Goal: Task Accomplishment & Management: Use online tool/utility

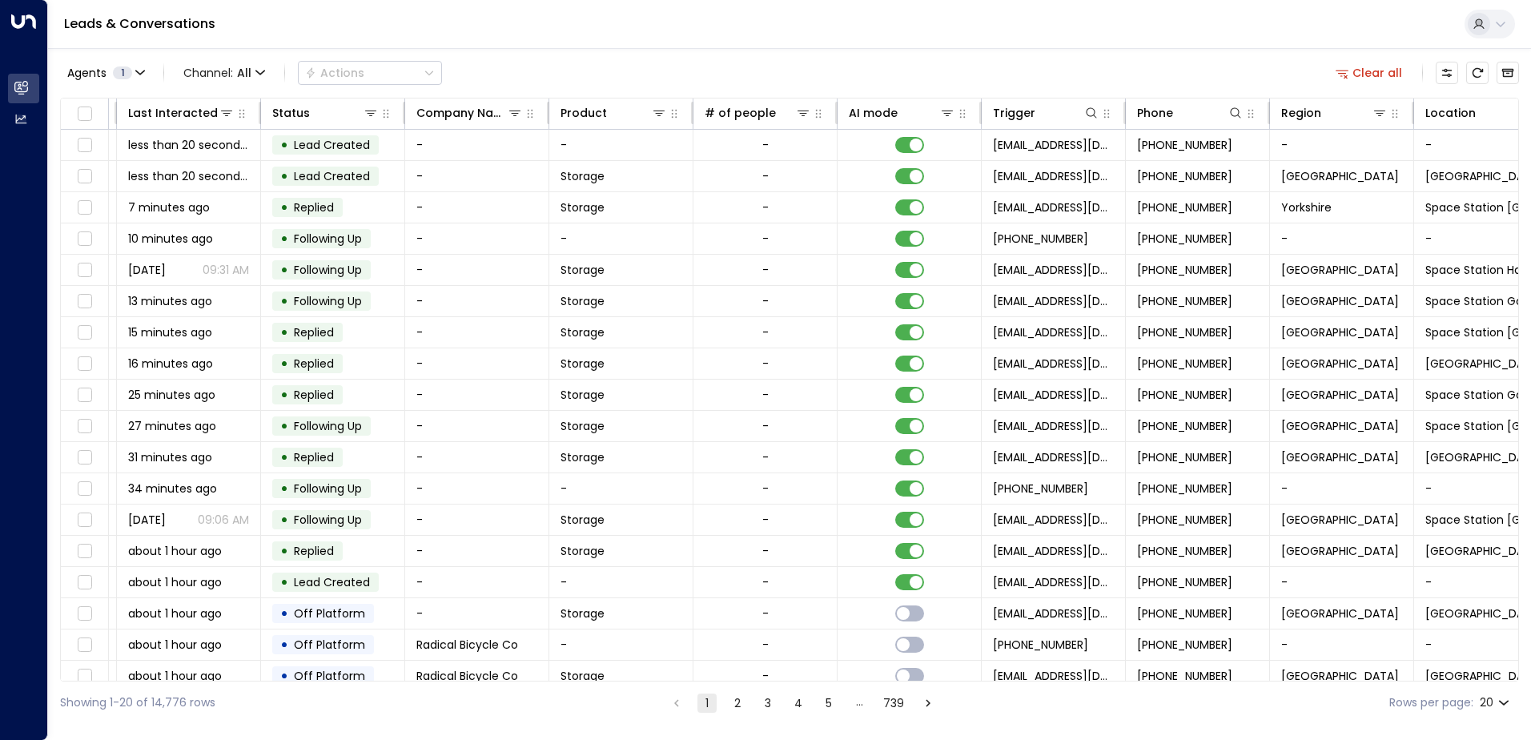
scroll to position [0, 327]
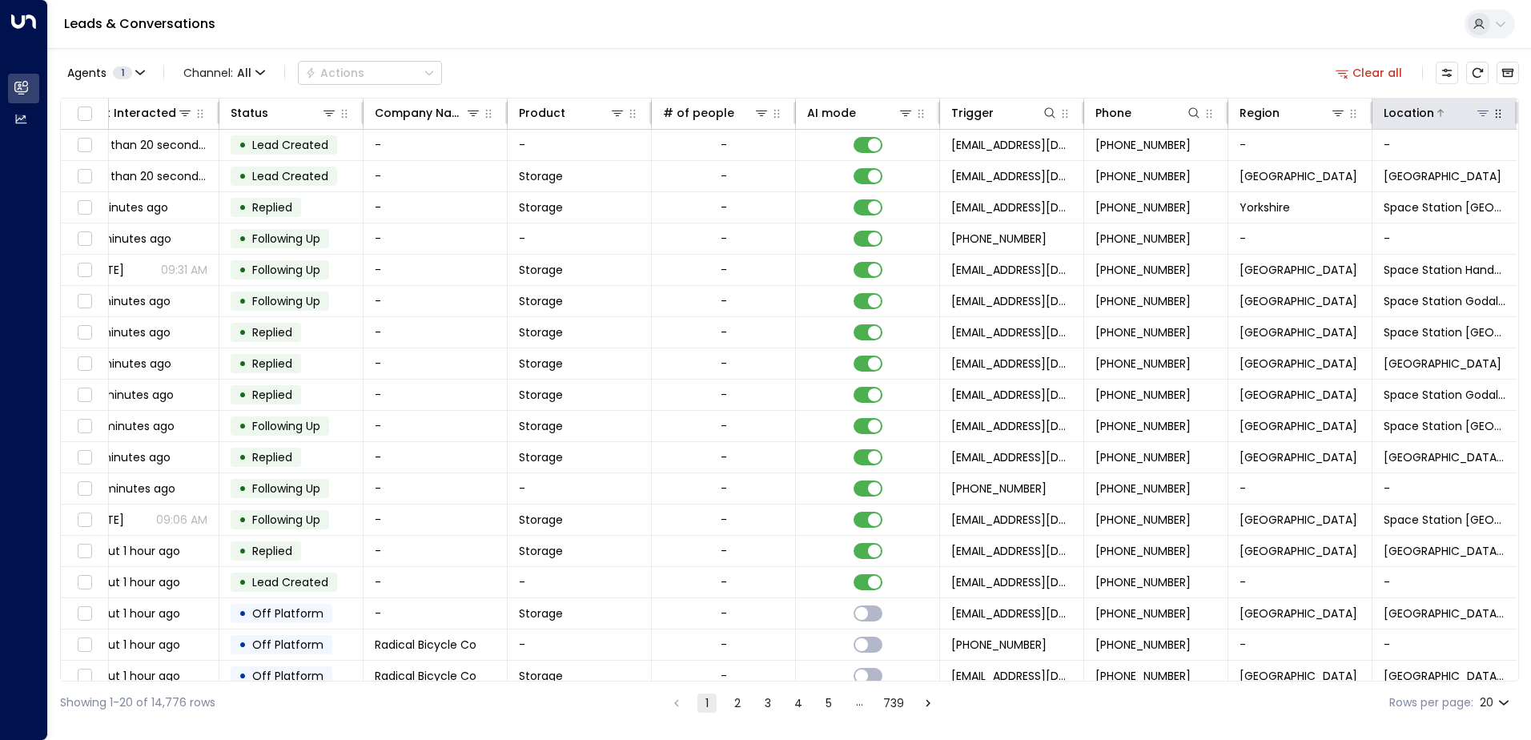
click at [1478, 107] on icon at bounding box center [1482, 112] width 13 height 13
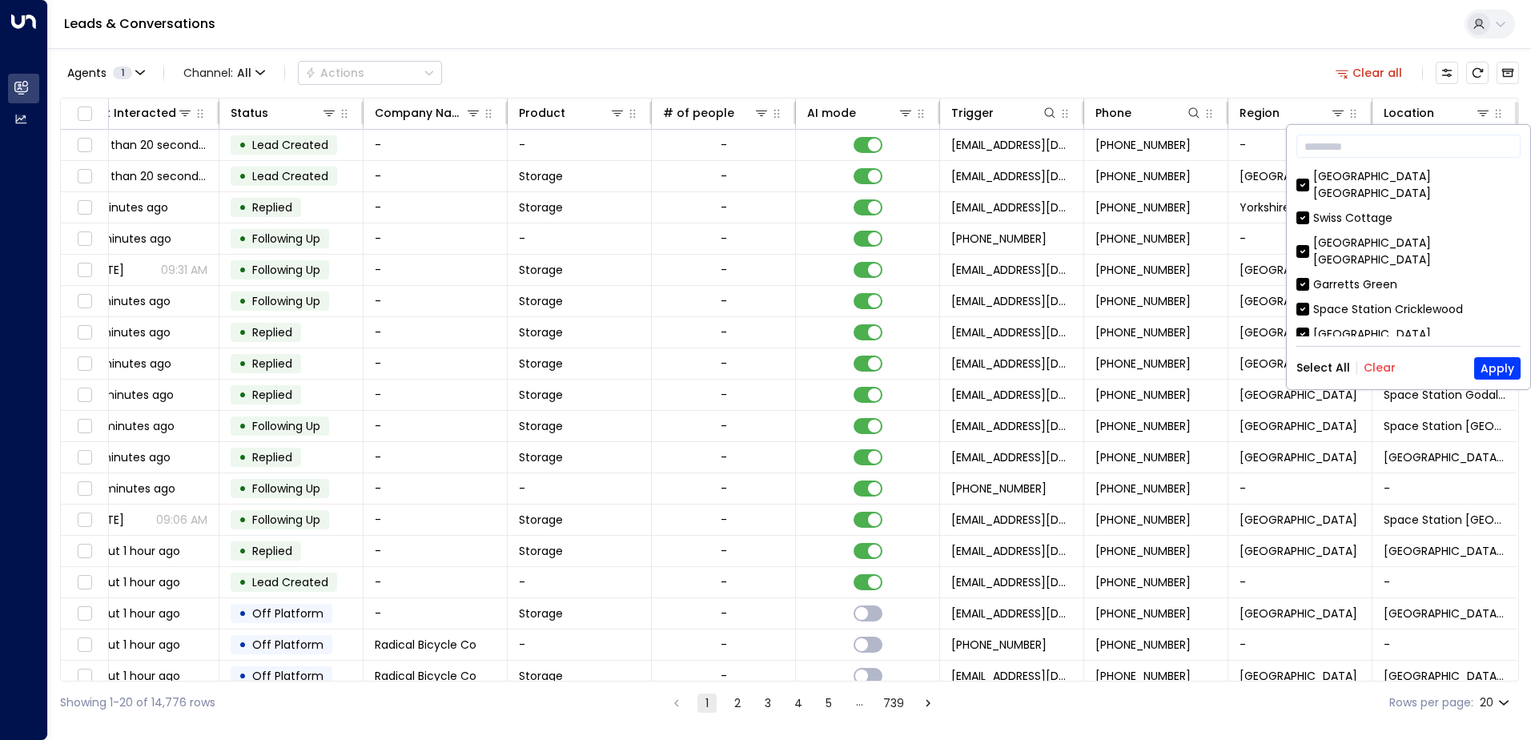
click at [1374, 363] on button "Clear" at bounding box center [1379, 367] width 32 height 13
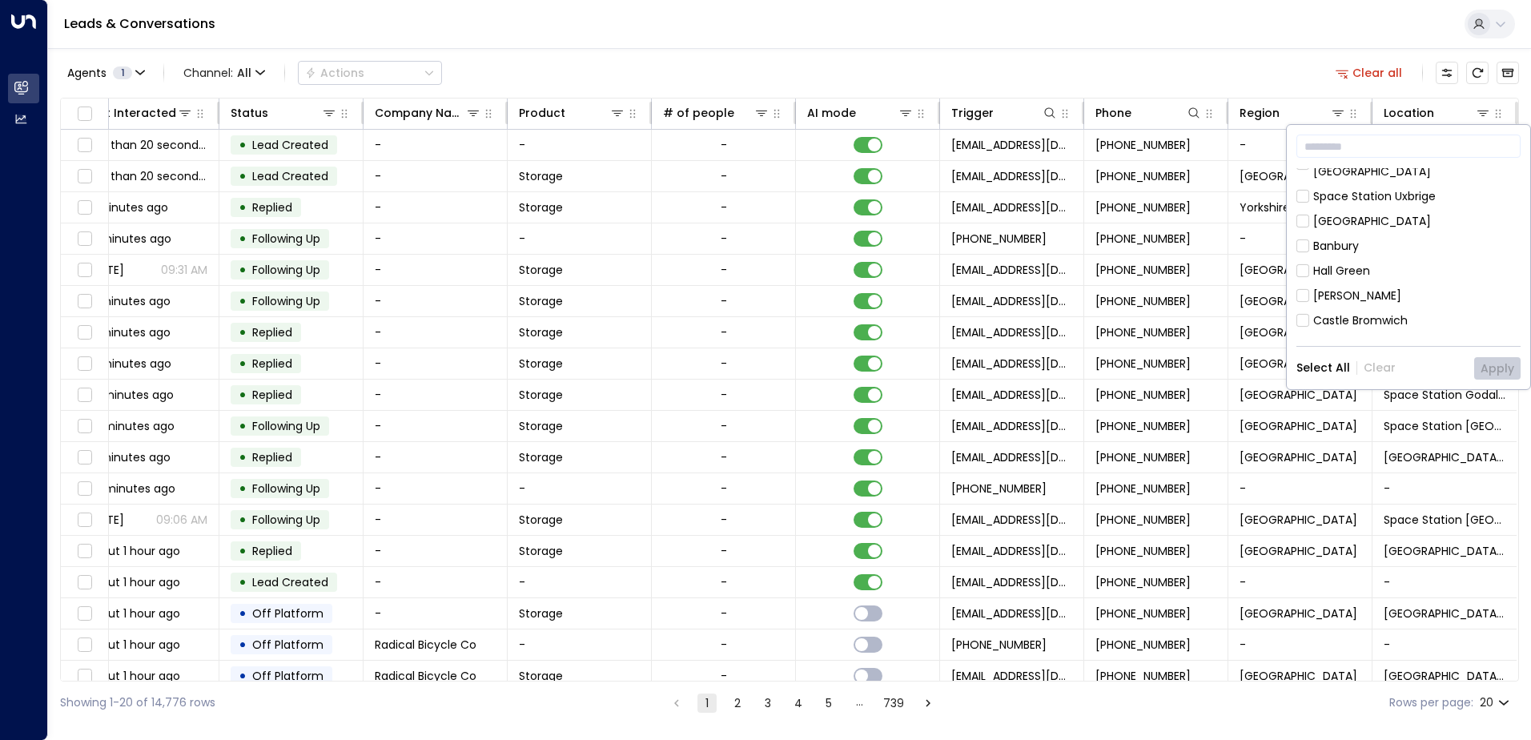
scroll to position [480, 0]
click at [1374, 293] on div "[GEOGRAPHIC_DATA]" at bounding box center [1372, 301] width 118 height 17
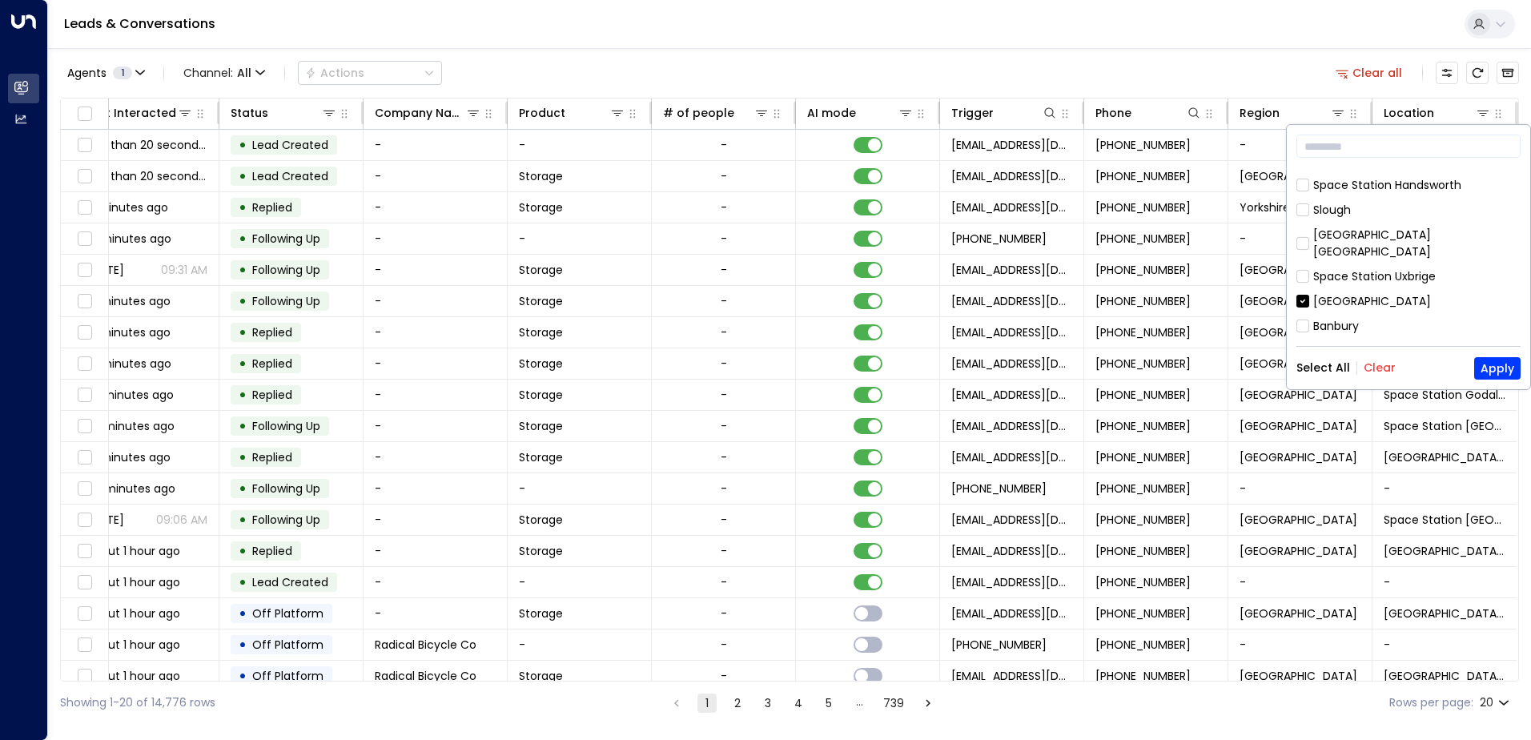
click at [1361, 343] on div "Hall Green" at bounding box center [1341, 351] width 57 height 17
click at [1498, 372] on button "Apply" at bounding box center [1497, 368] width 46 height 22
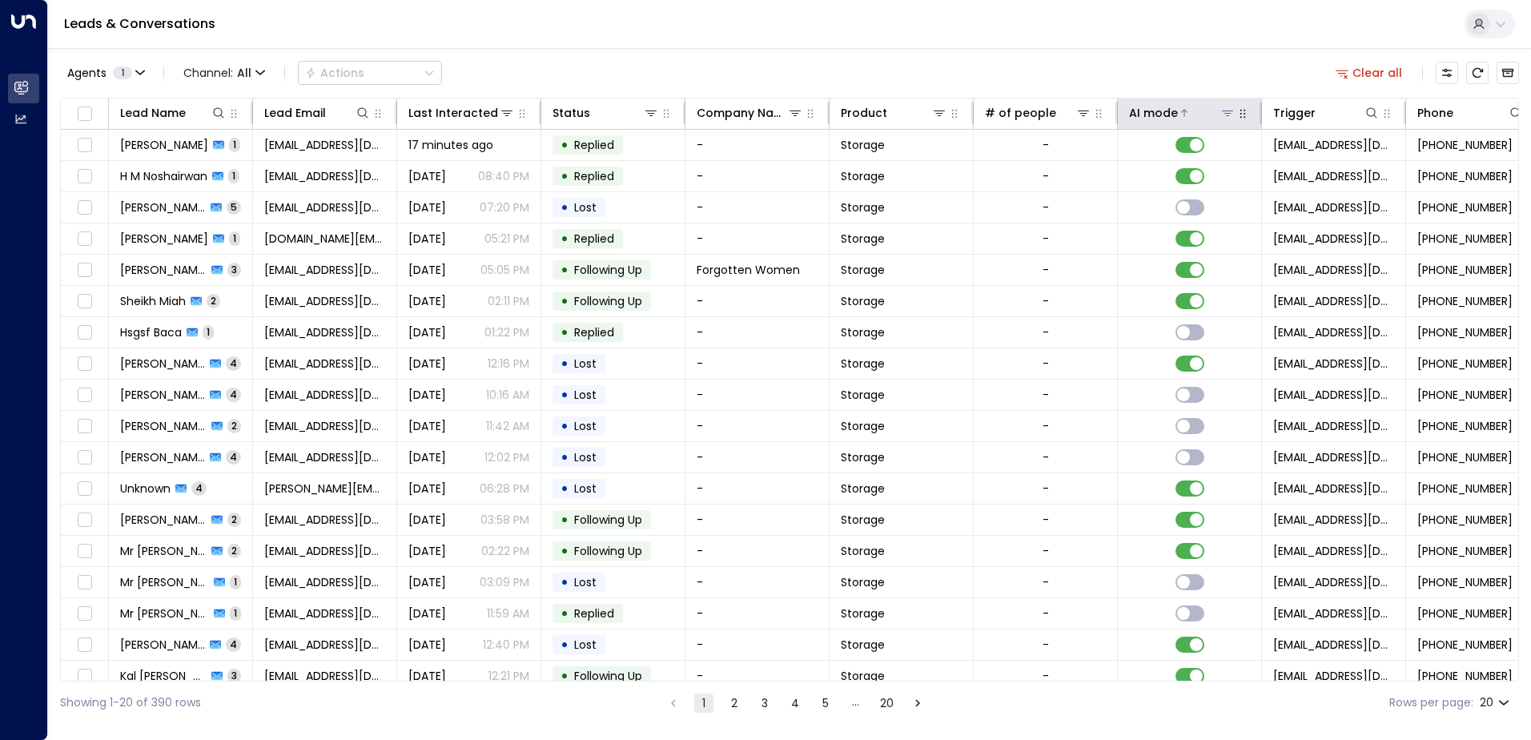
click at [1169, 114] on div "AI mode" at bounding box center [1153, 112] width 49 height 19
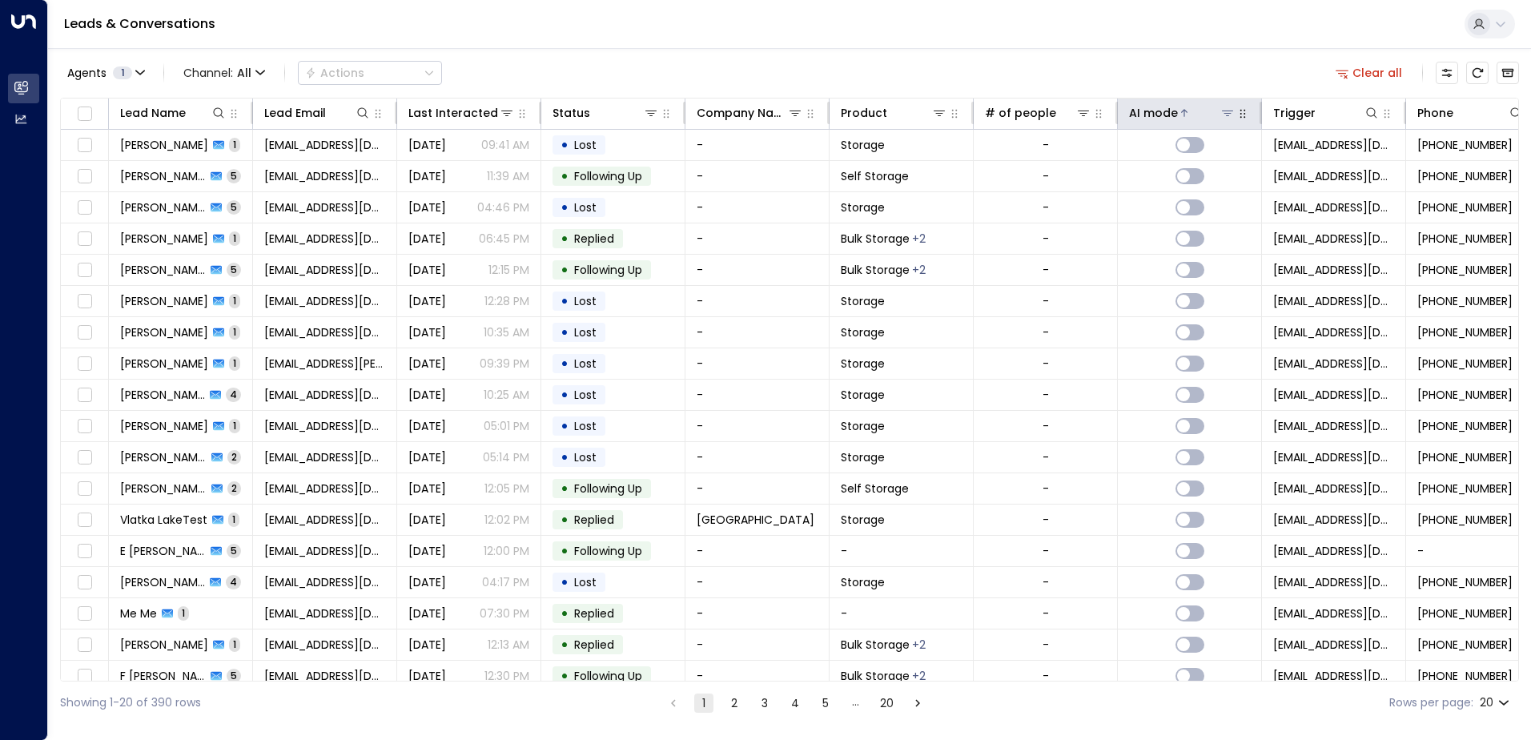
click at [1169, 114] on div "AI mode" at bounding box center [1153, 112] width 49 height 19
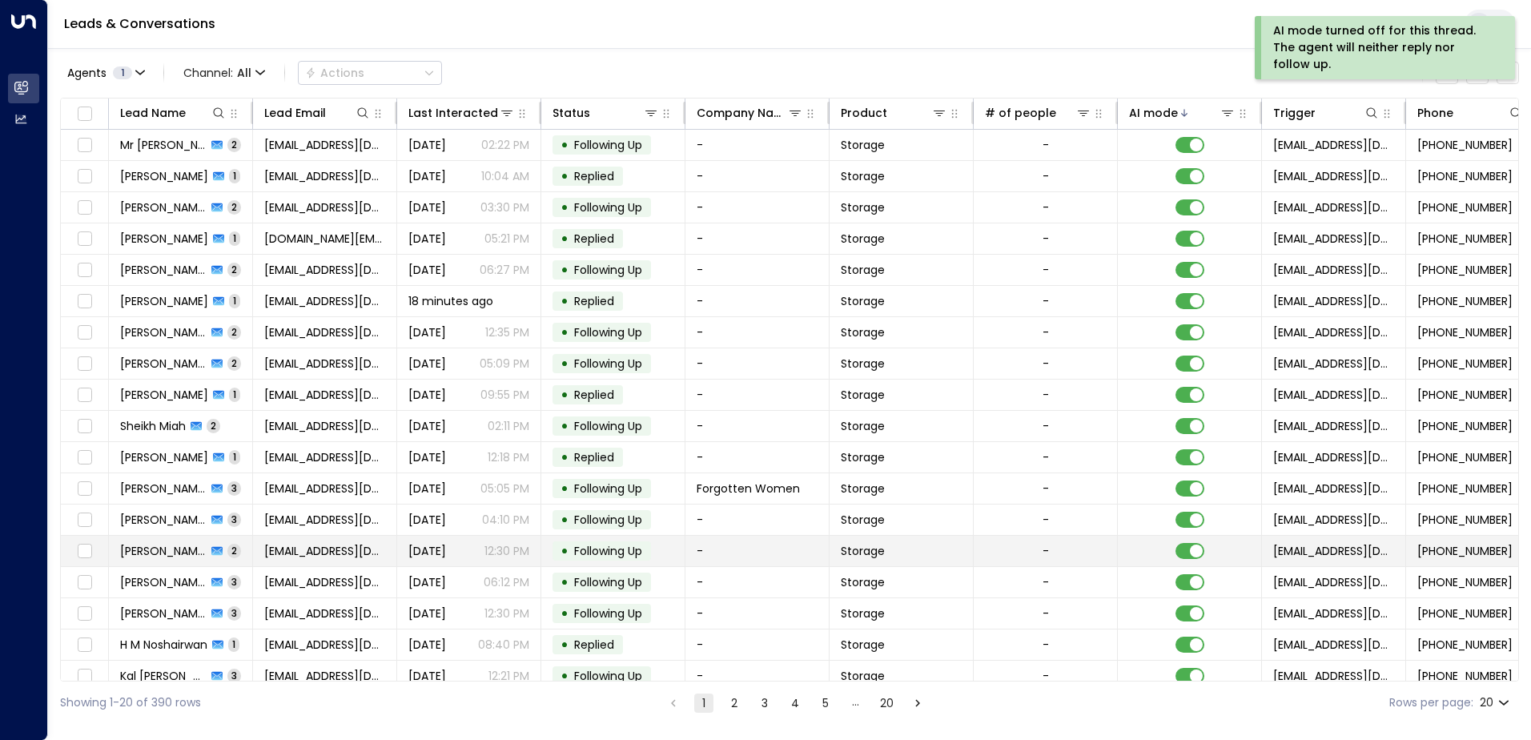
scroll to position [78, 0]
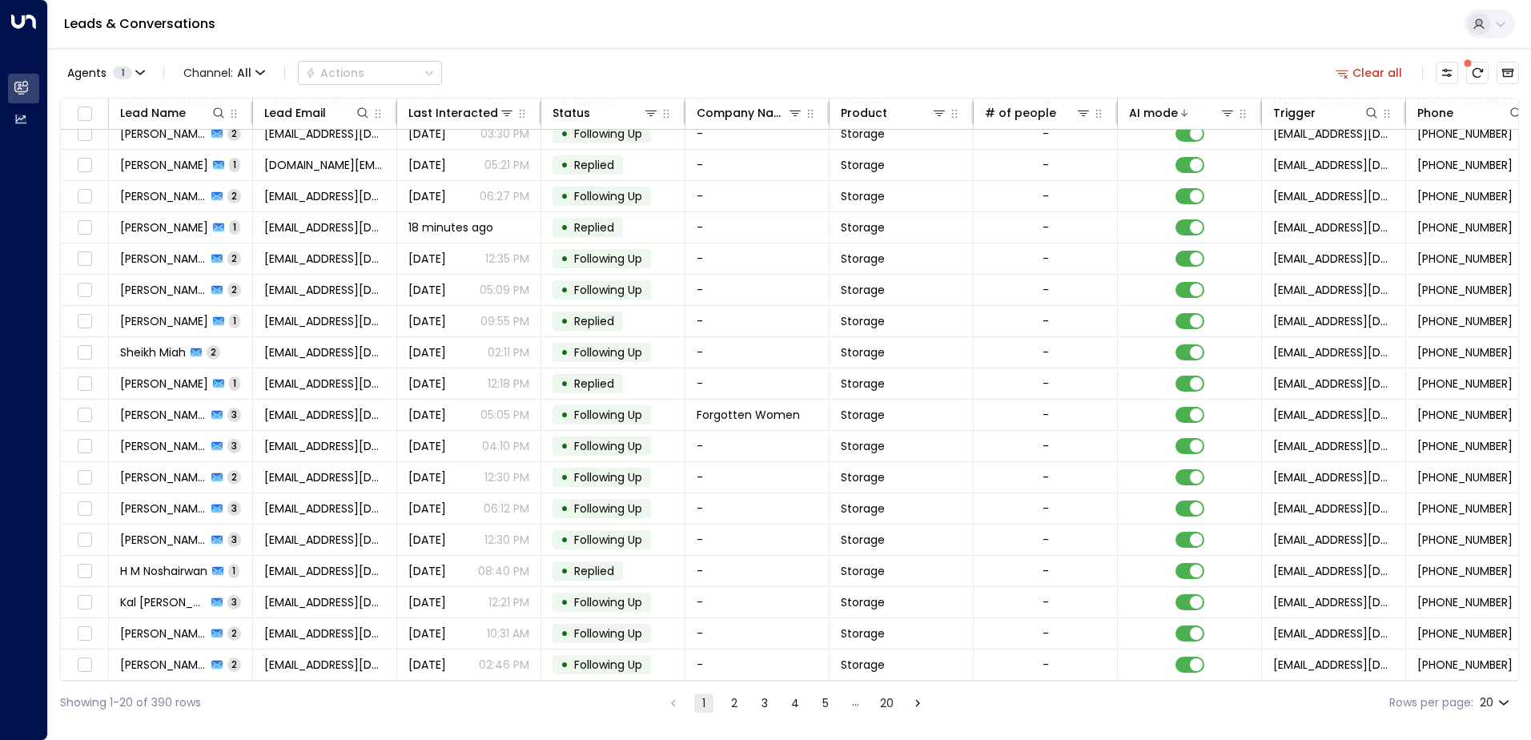
click at [736, 704] on button "2" at bounding box center [733, 702] width 19 height 19
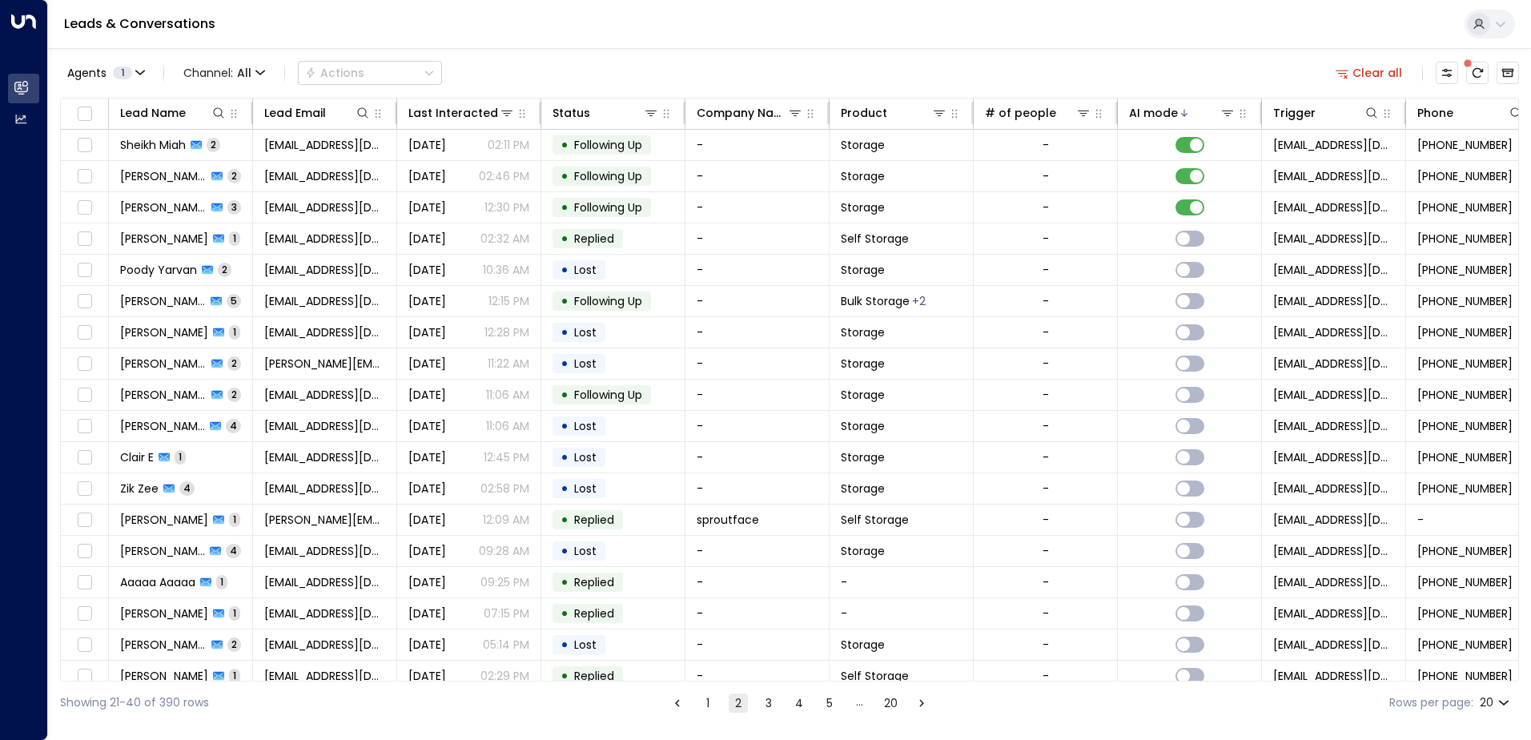
click at [707, 697] on button "1" at bounding box center [707, 702] width 19 height 19
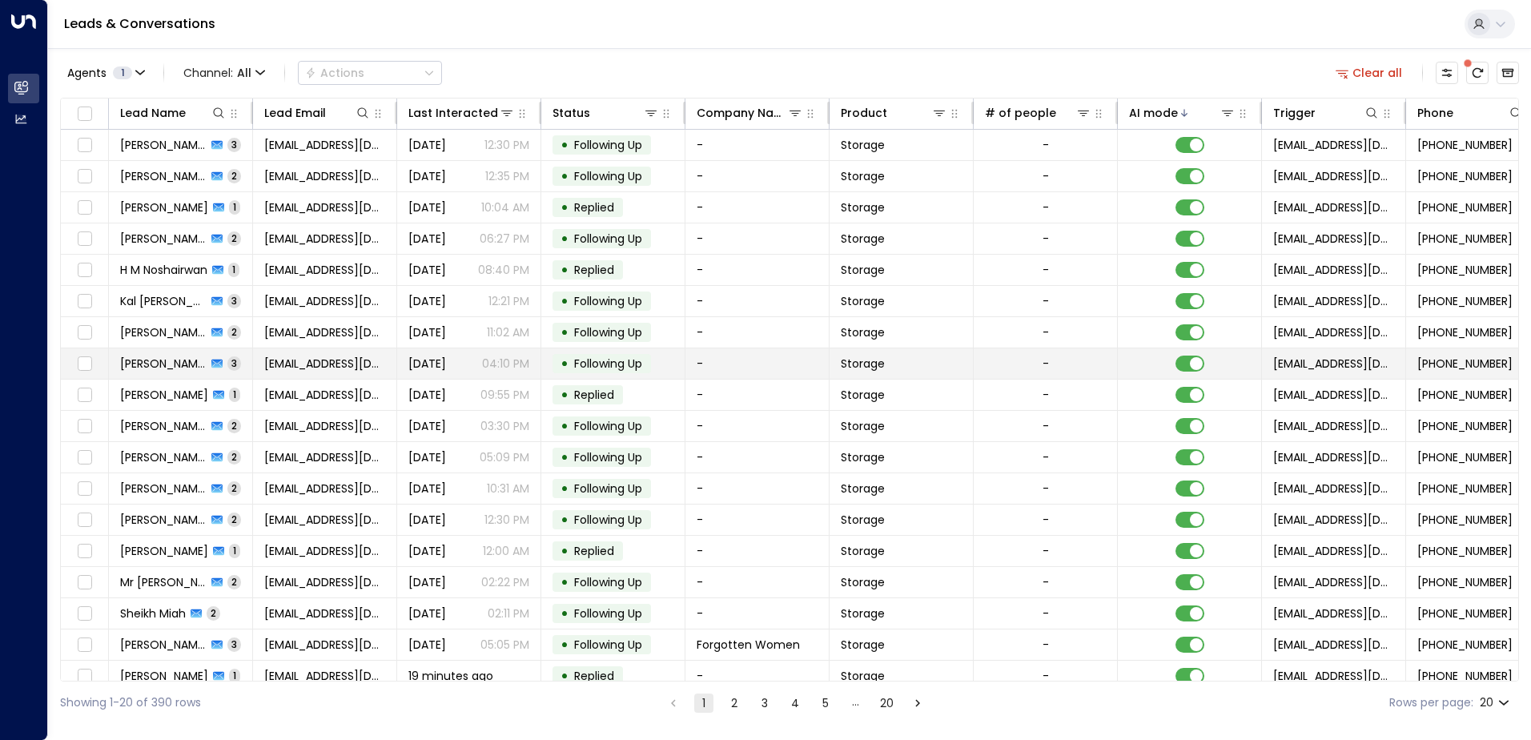
click at [305, 370] on span "[EMAIL_ADDRESS][DOMAIN_NAME]" at bounding box center [324, 363] width 121 height 16
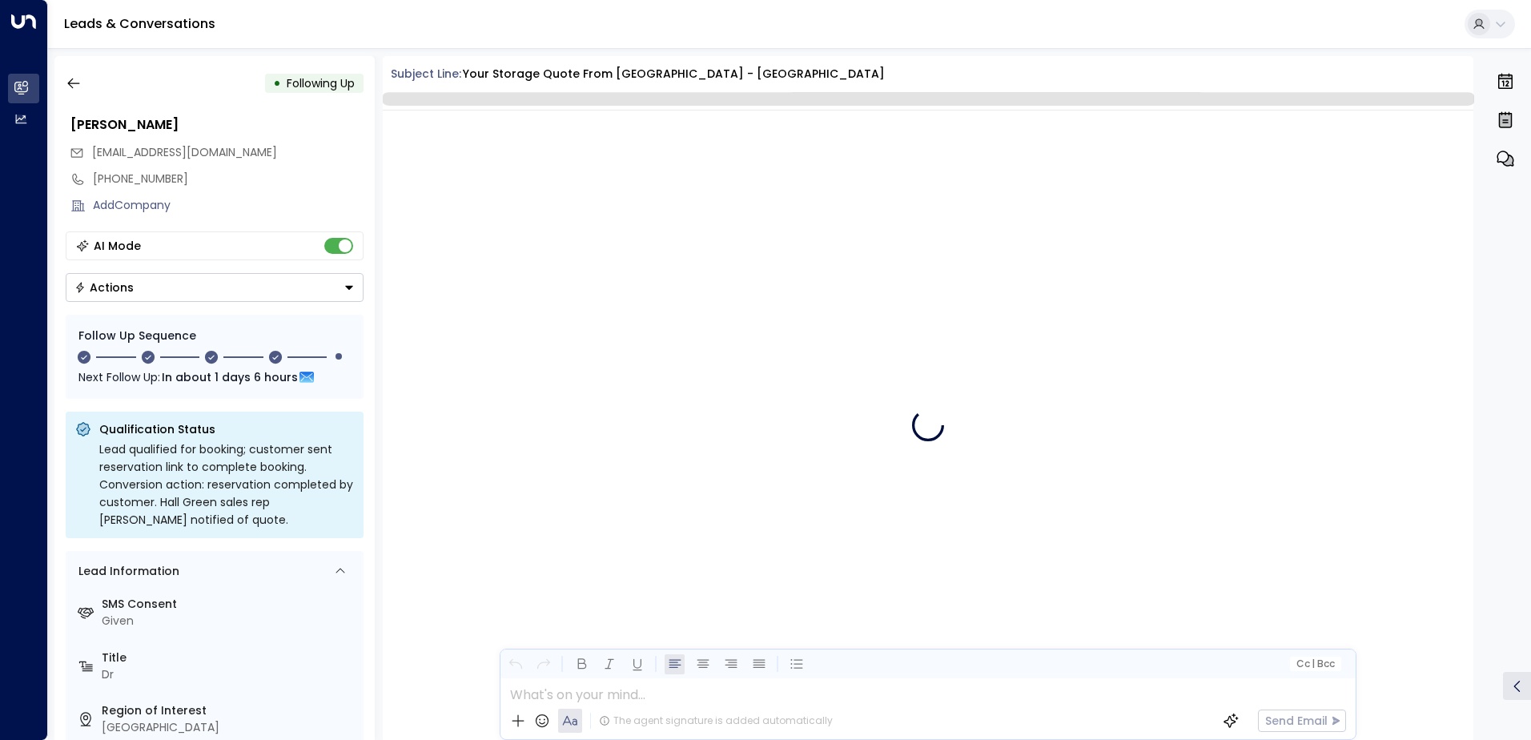
scroll to position [1907, 0]
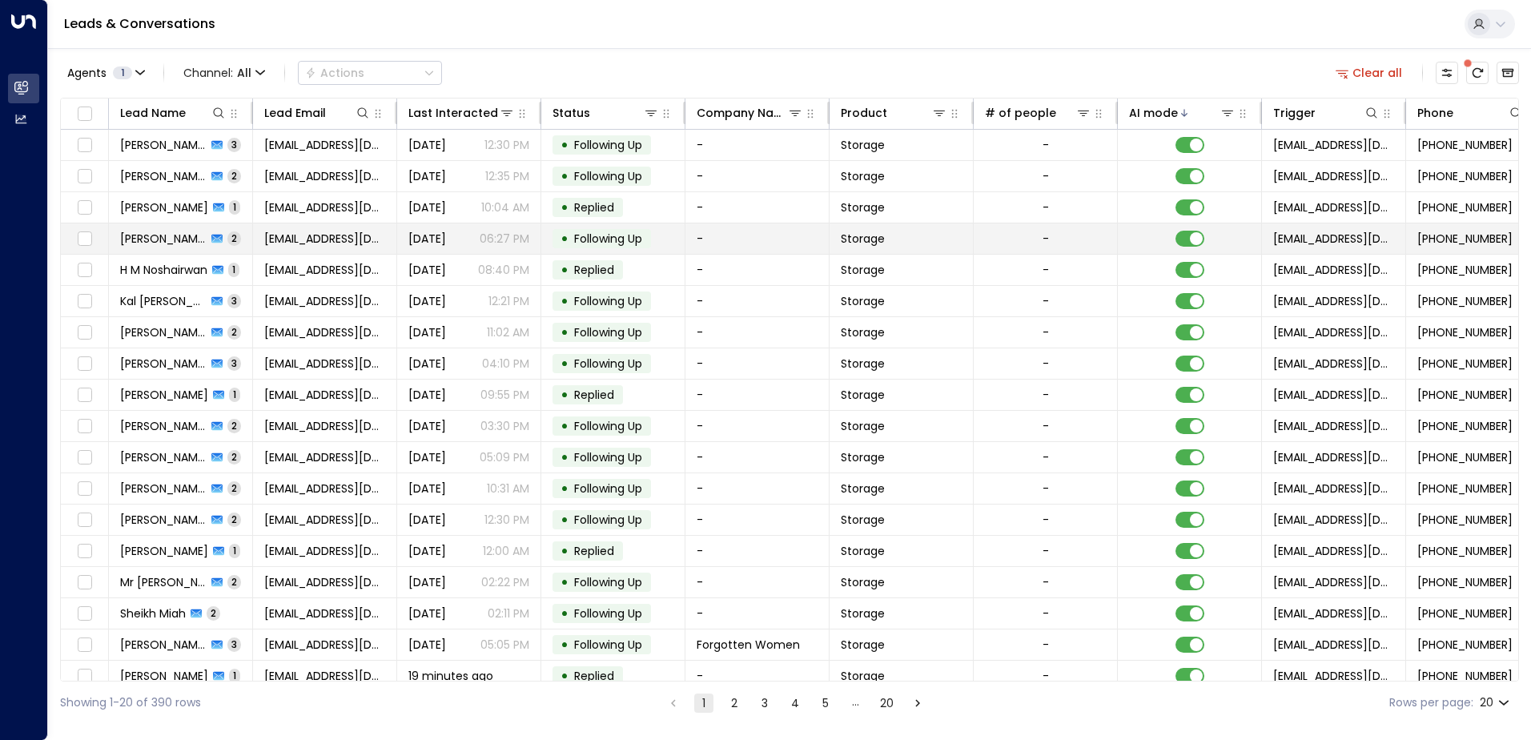
scroll to position [78, 0]
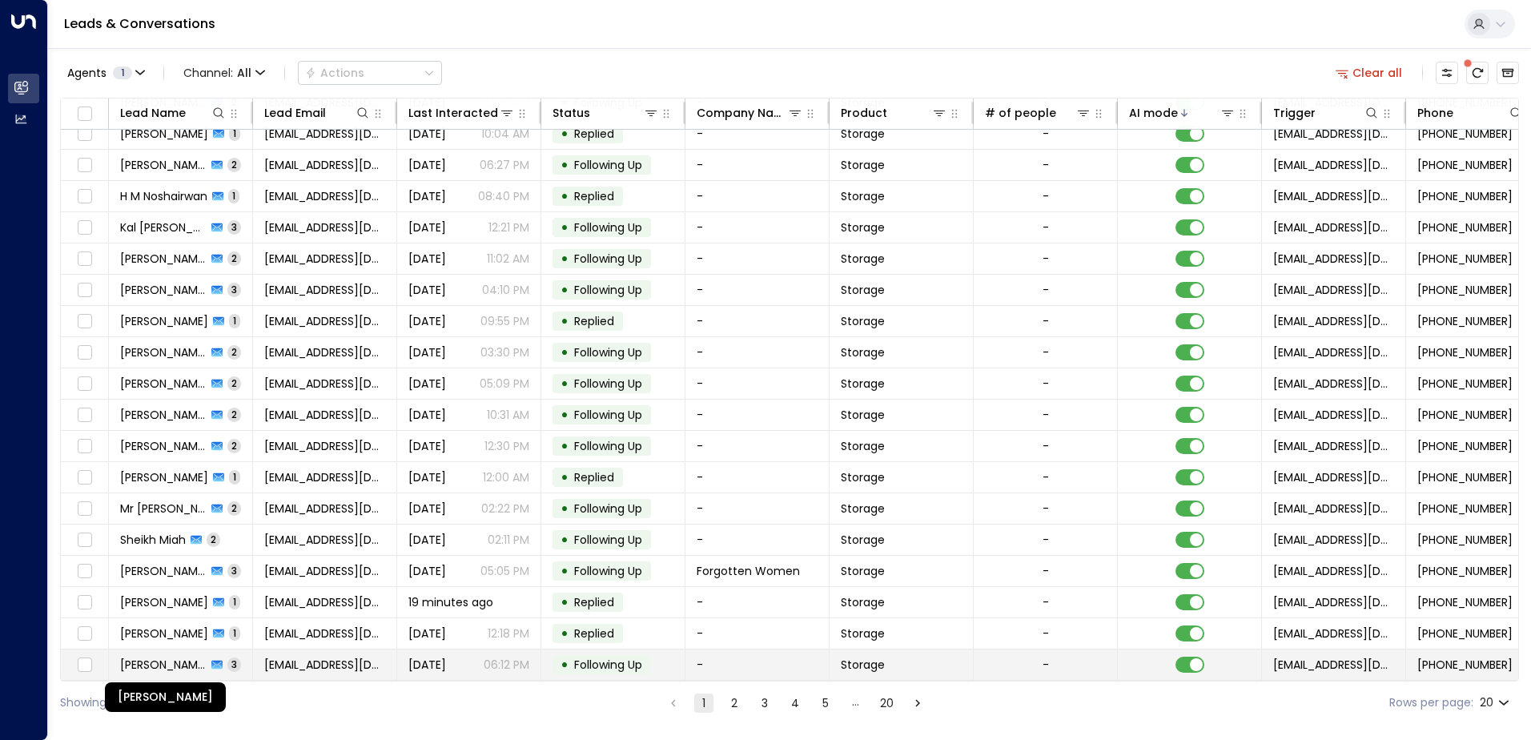
click at [184, 663] on span "[PERSON_NAME]" at bounding box center [163, 664] width 86 height 16
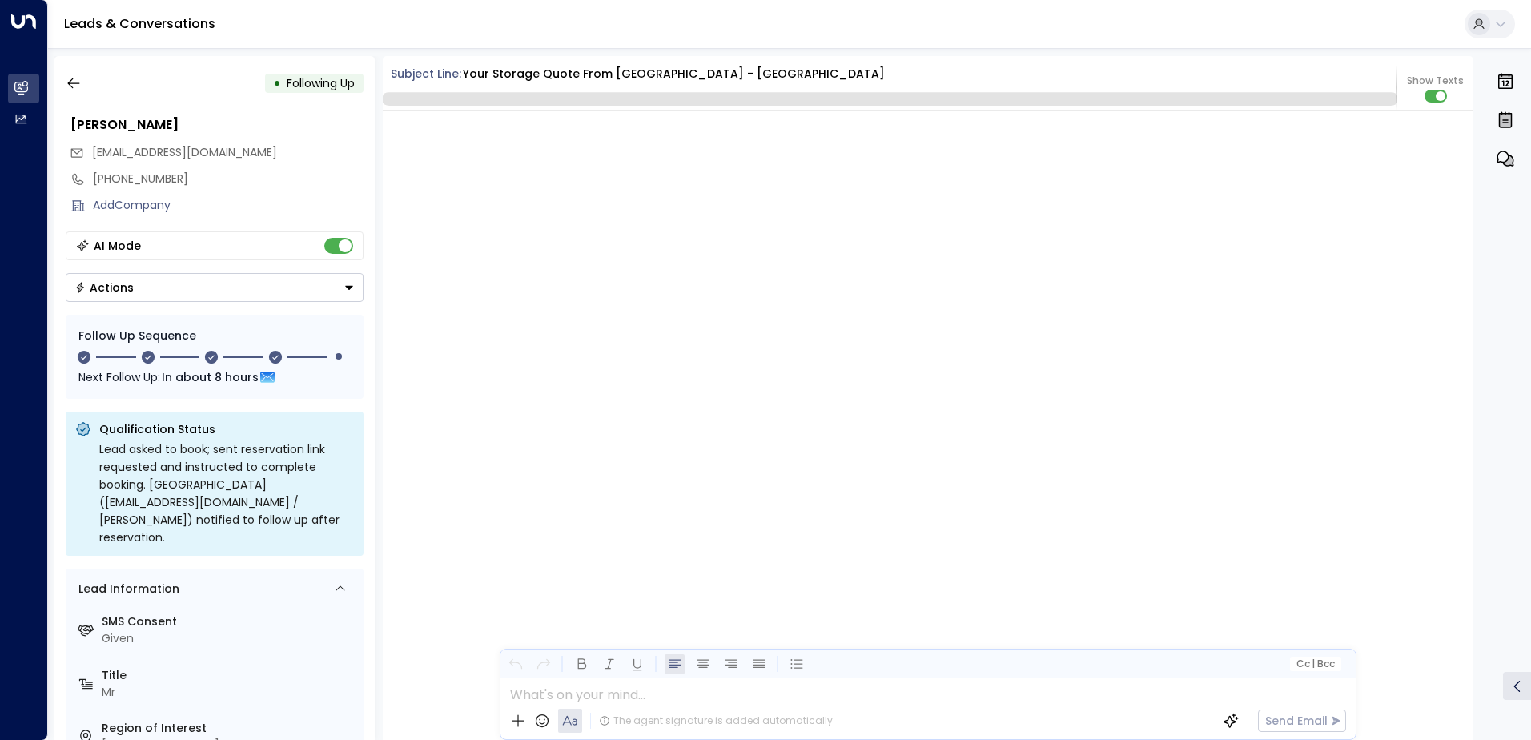
scroll to position [2692, 0]
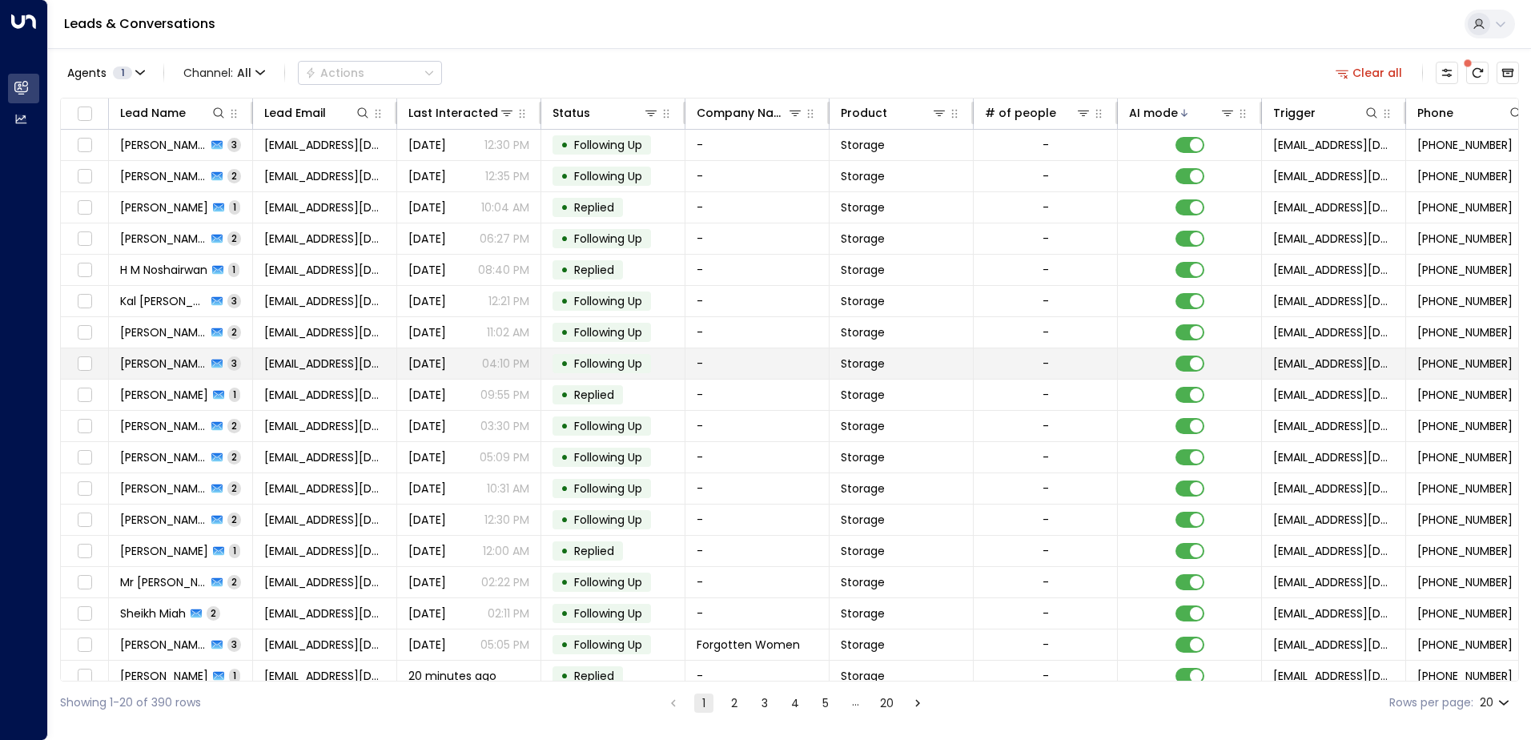
scroll to position [78, 0]
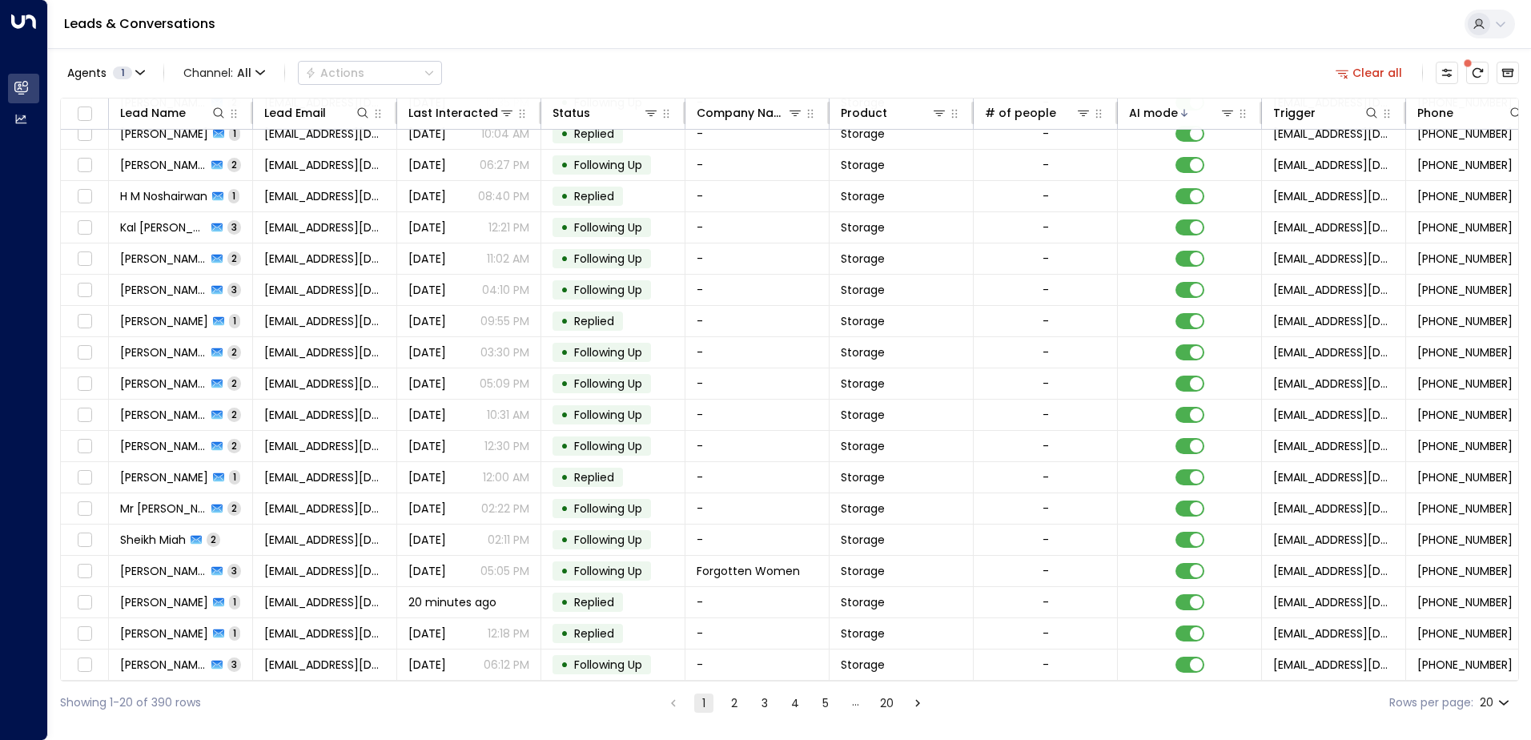
click at [726, 704] on button "2" at bounding box center [733, 702] width 19 height 19
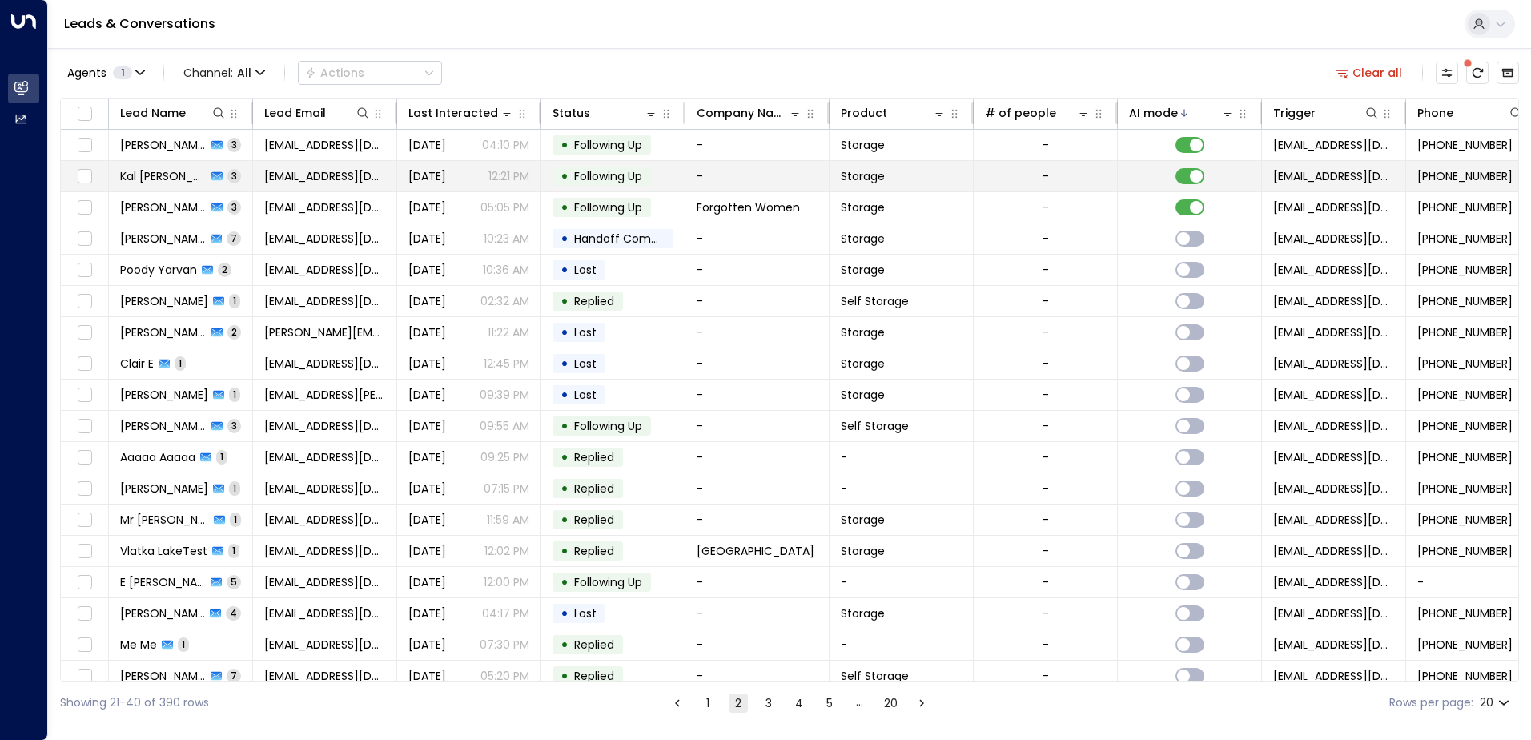
click at [211, 179] on icon at bounding box center [216, 176] width 11 height 9
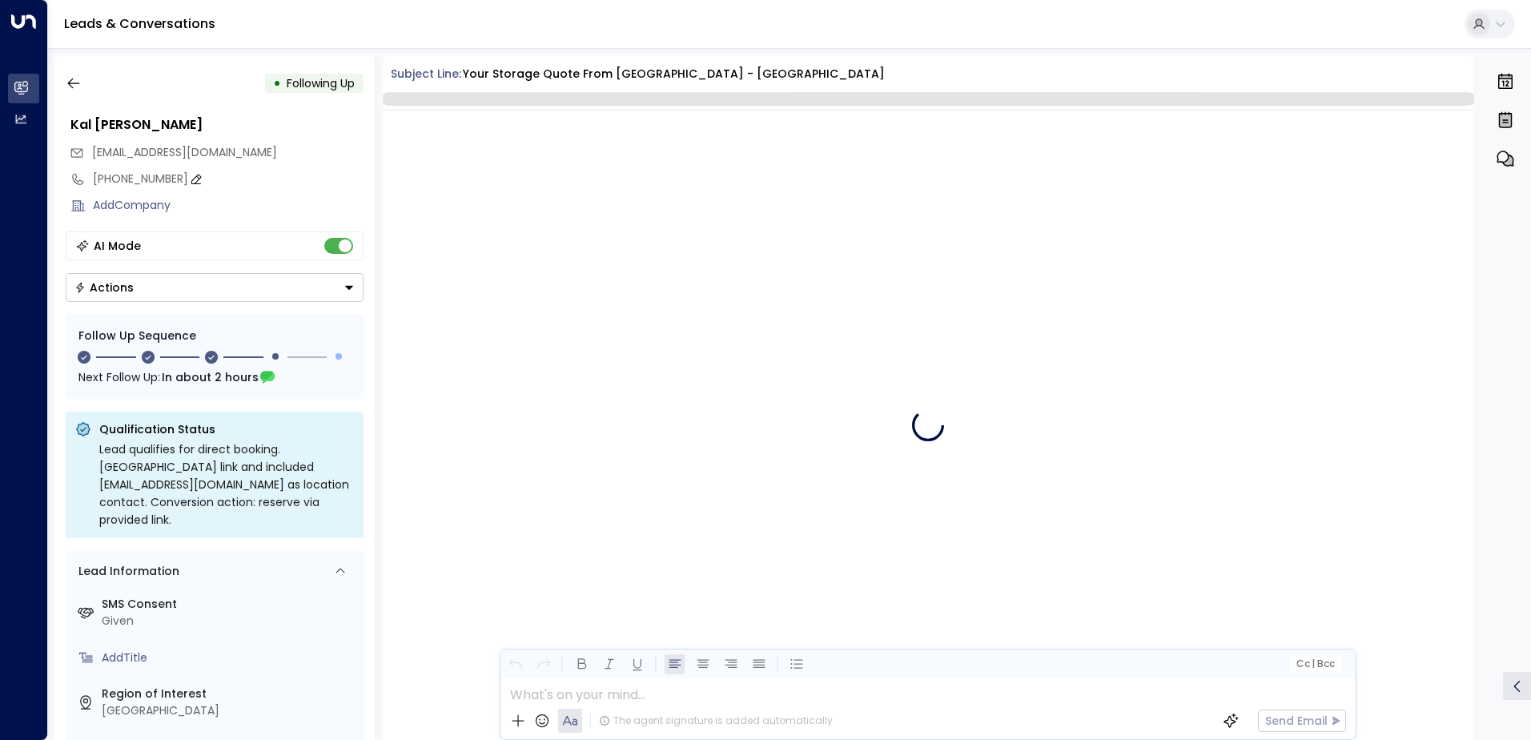
scroll to position [5849, 0]
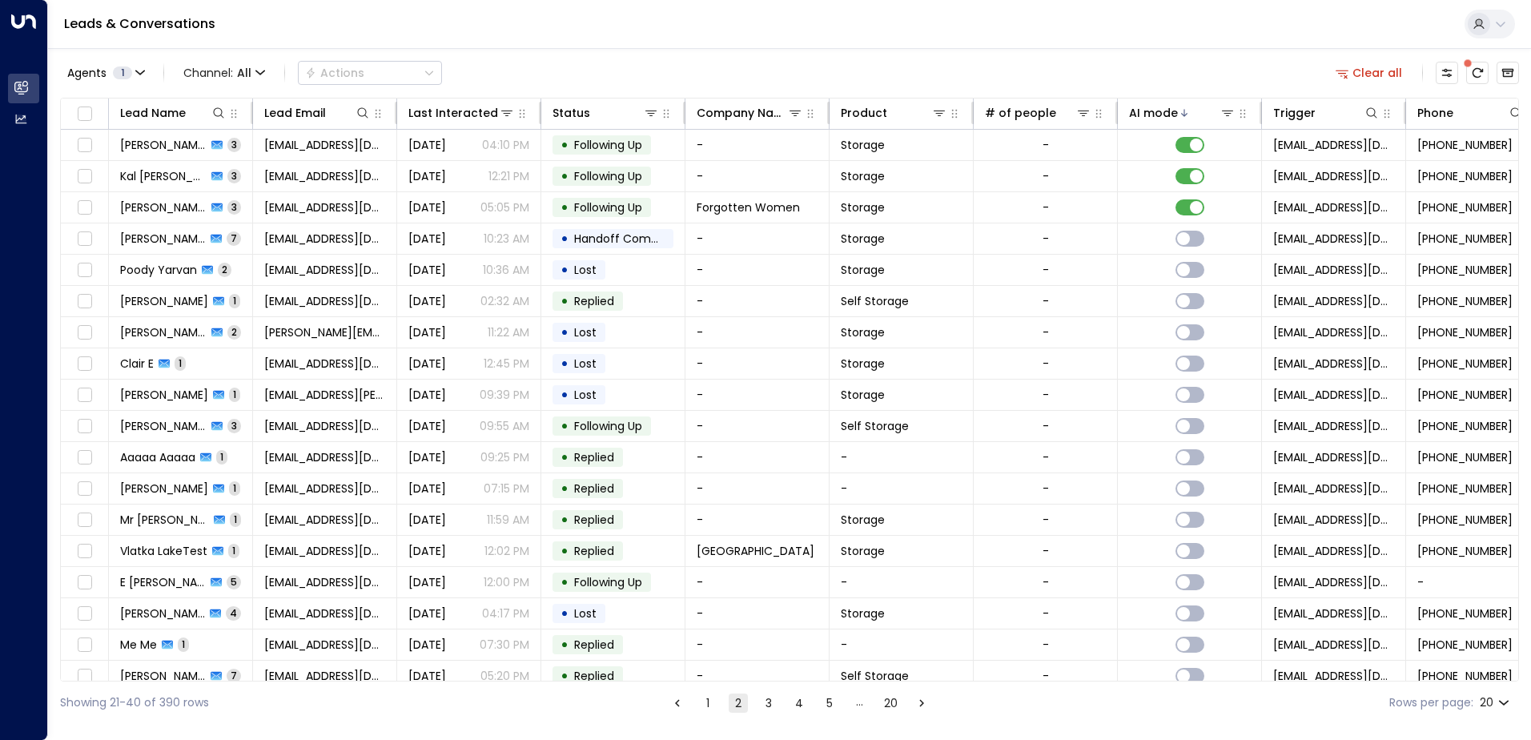
click at [707, 700] on button "1" at bounding box center [707, 702] width 19 height 19
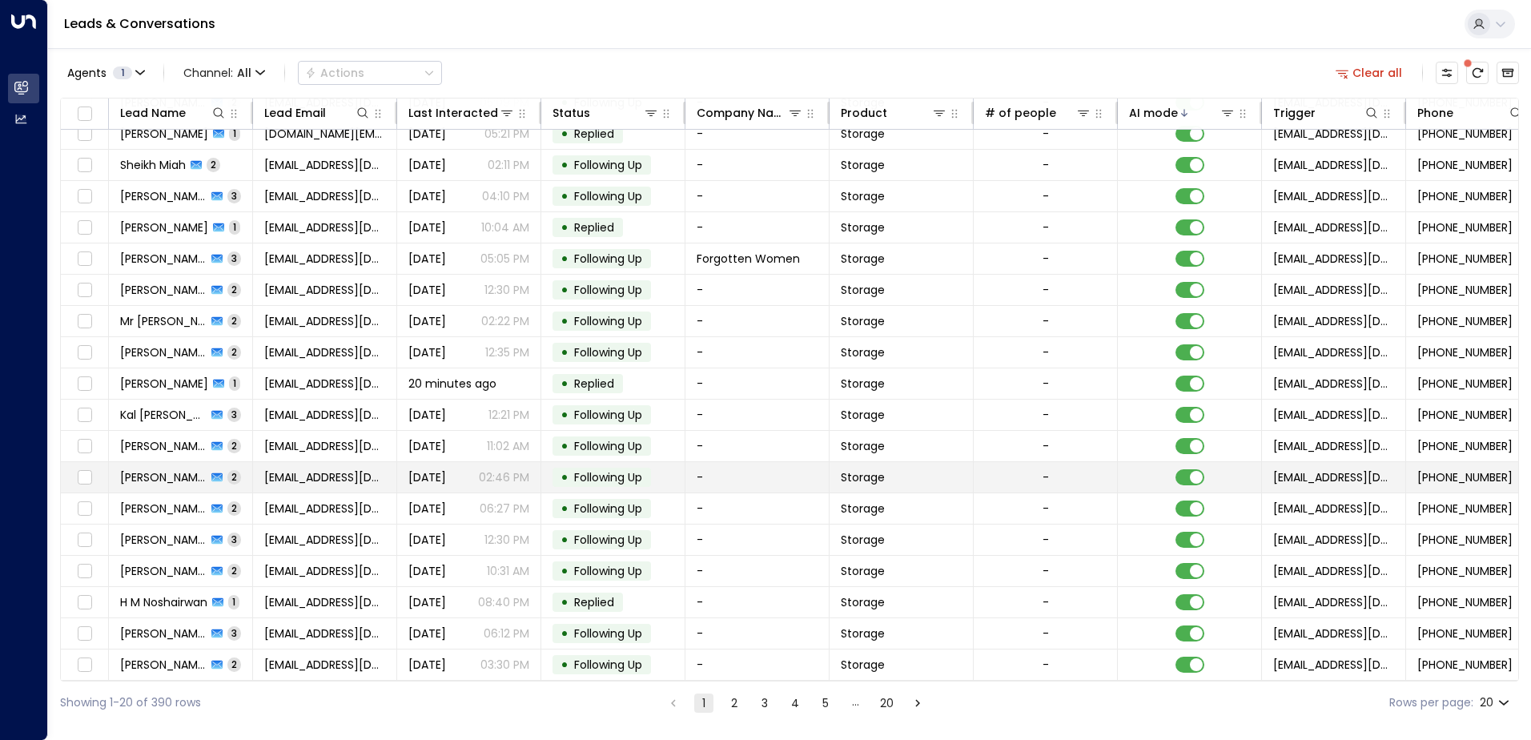
scroll to position [78, 0]
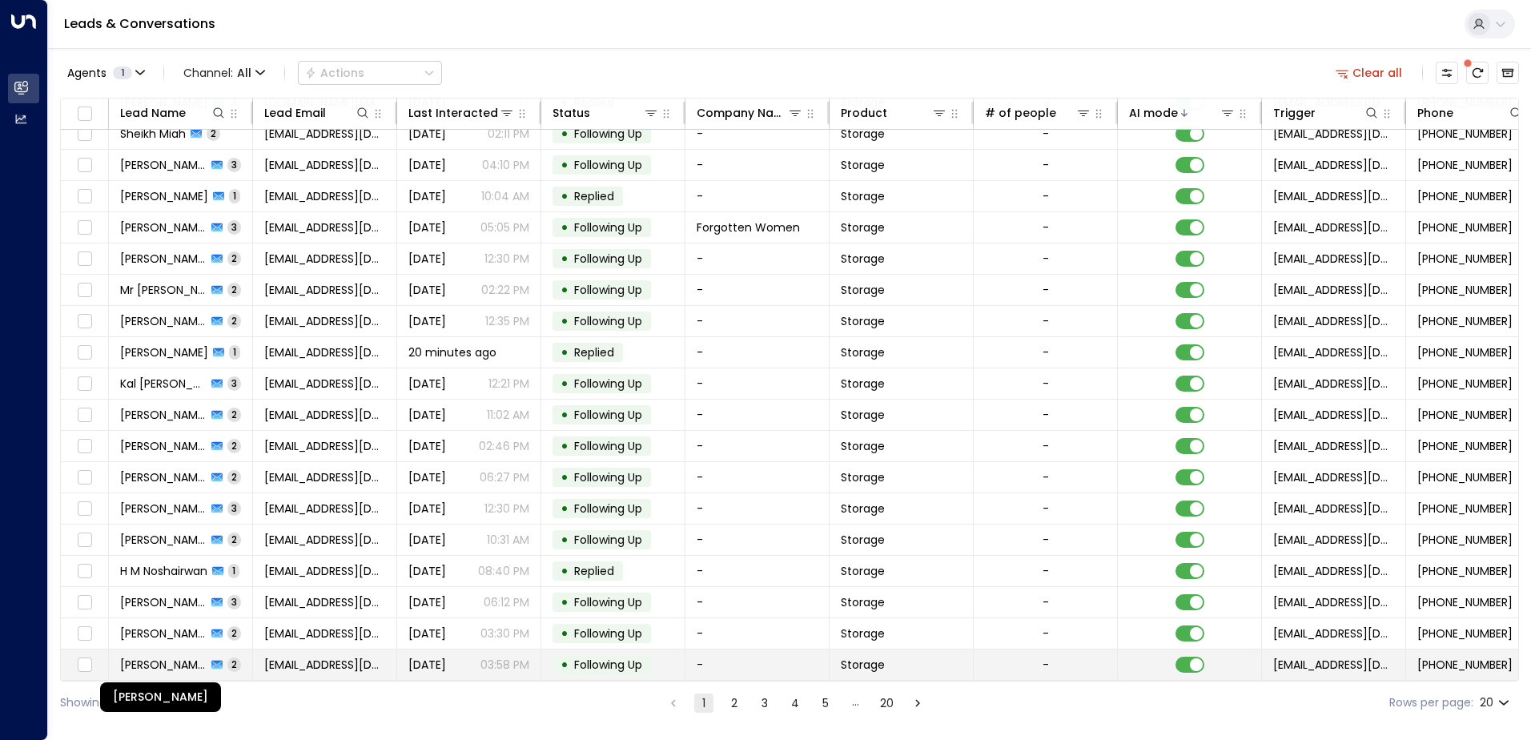
click at [177, 664] on span "[PERSON_NAME]" at bounding box center [163, 664] width 86 height 16
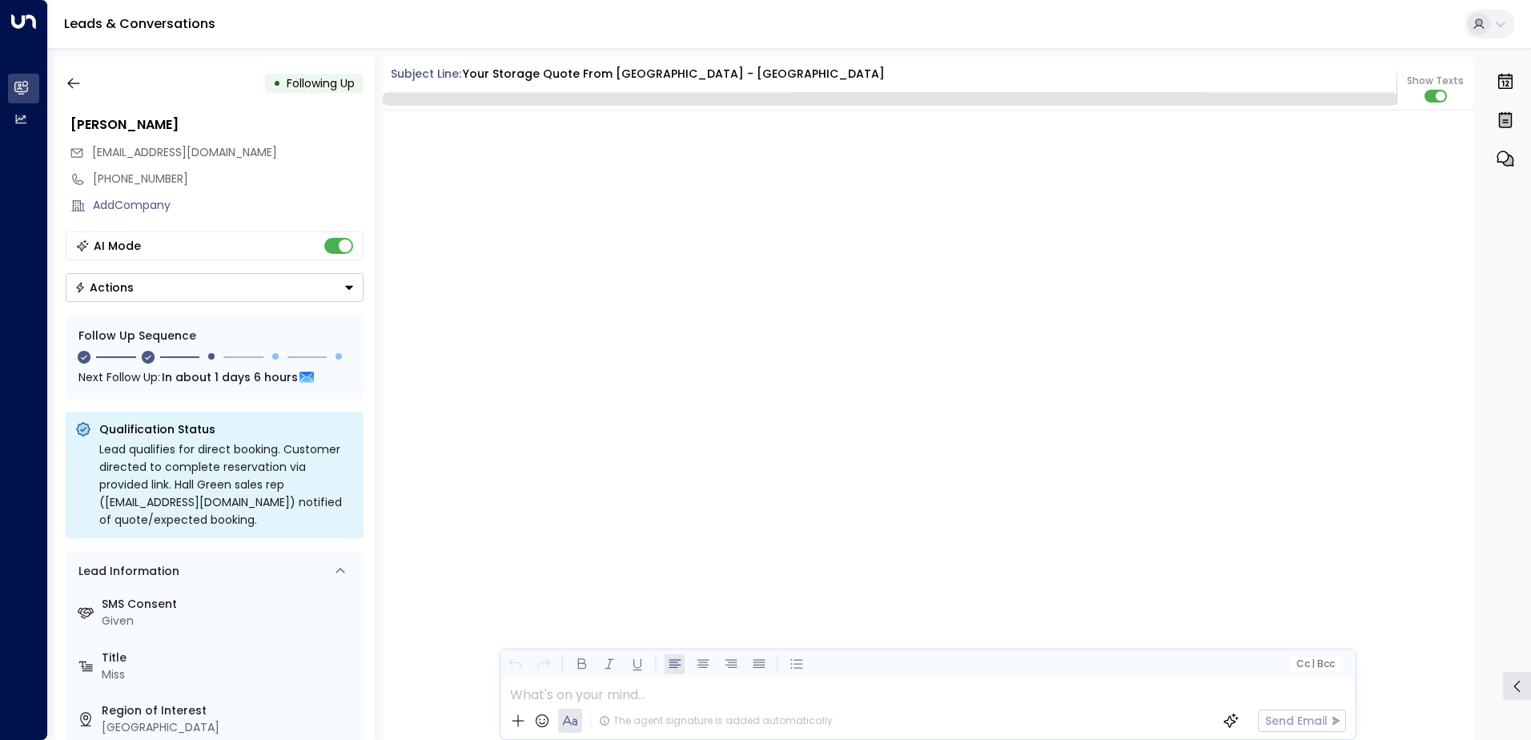
scroll to position [1526, 0]
